Goal: Navigation & Orientation: Understand site structure

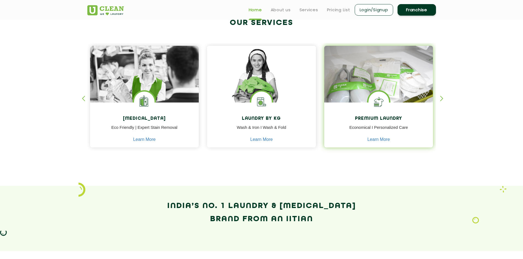
scroll to position [137, 0]
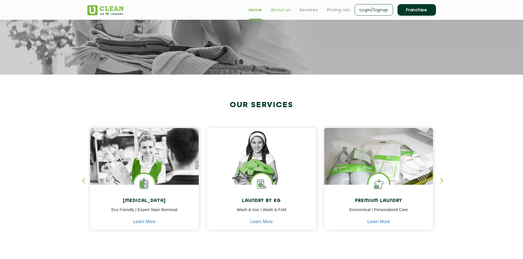
click at [279, 11] on link "About us" at bounding box center [281, 10] width 20 height 7
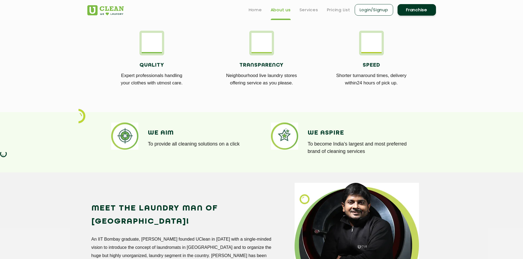
scroll to position [220, 0]
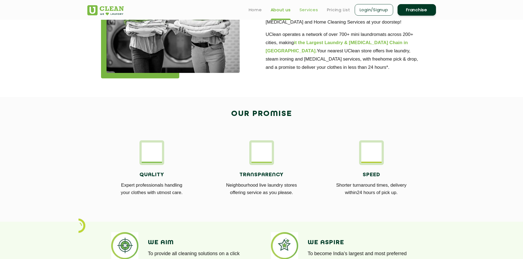
click at [313, 9] on link "Services" at bounding box center [308, 10] width 19 height 7
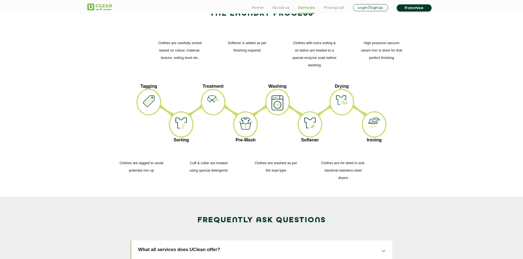
scroll to position [796, 0]
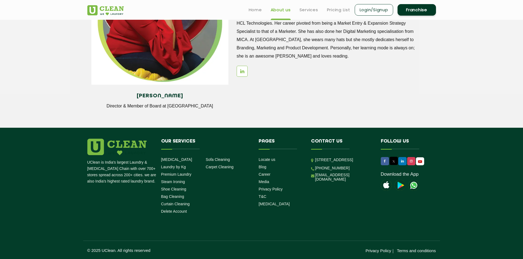
scroll to position [220, 0]
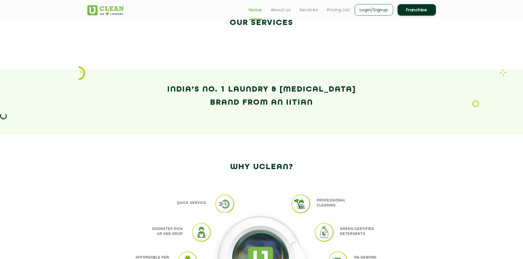
scroll to position [137, 0]
